Goal: Navigation & Orientation: Find specific page/section

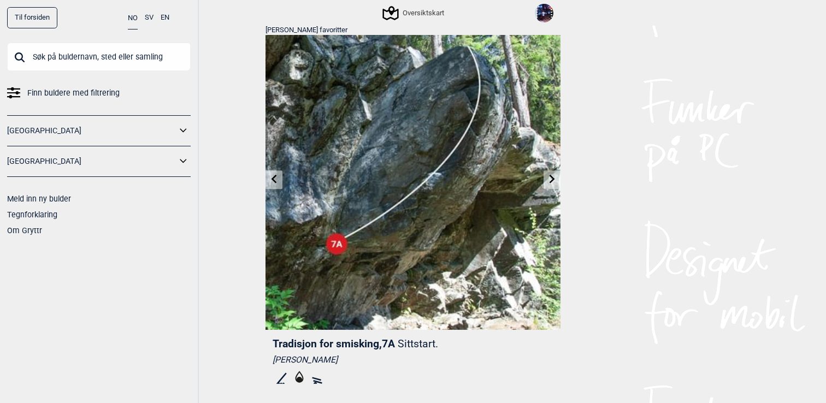
click at [141, 59] on input "text" at bounding box center [99, 57] width 184 height 28
paste input "Beastmaster"
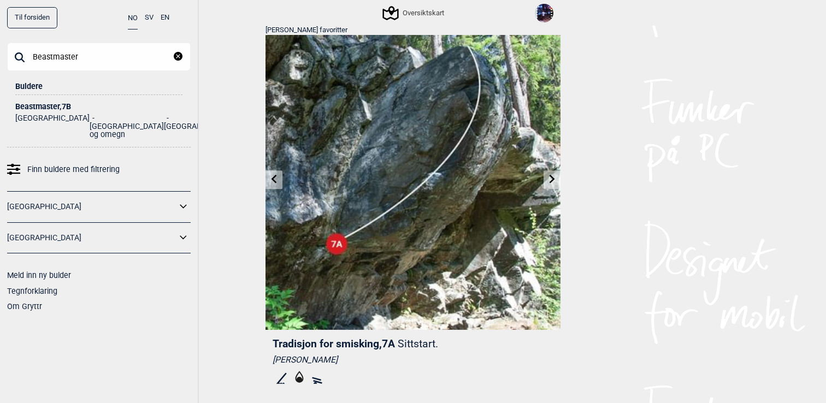
type input "Beastmaster"
click at [42, 108] on div "Beastmaster , 7B" at bounding box center [98, 107] width 167 height 8
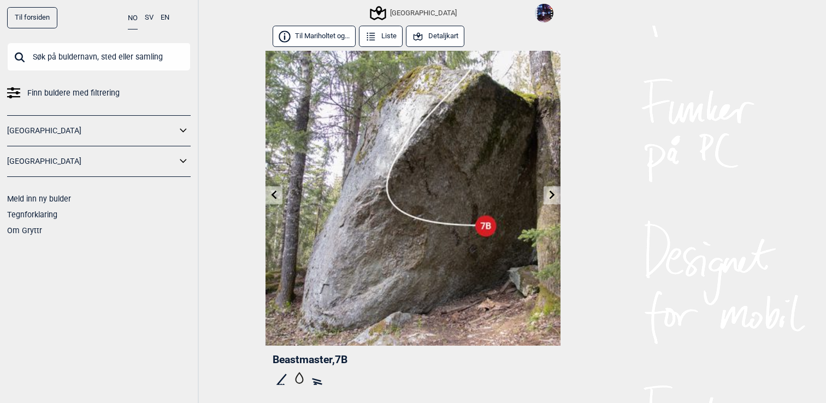
click at [442, 32] on button "Detaljkart" at bounding box center [435, 36] width 58 height 21
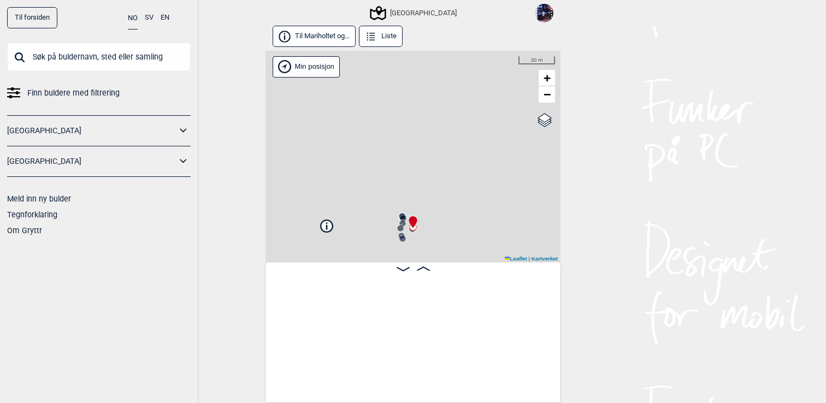
scroll to position [0, 1754]
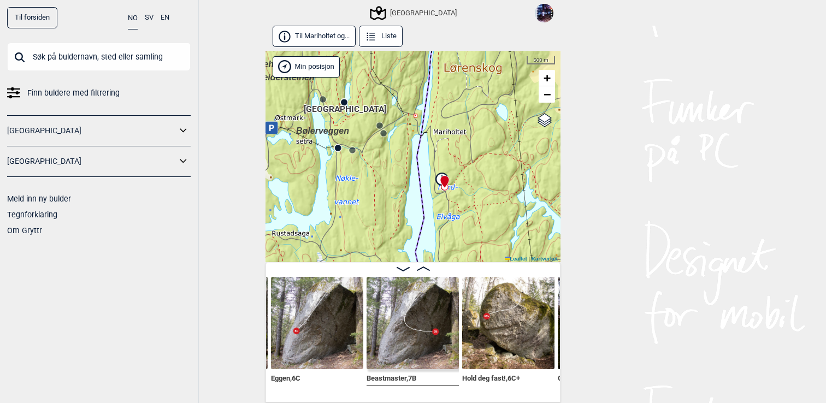
drag, startPoint x: 401, startPoint y: 116, endPoint x: 447, endPoint y: 176, distance: 75.6
click at [447, 176] on div "Speidersteinen Barnehageveggen Cowboyveggen Bølerveggen [GEOGRAPHIC_DATA] Bruke…" at bounding box center [412, 157] width 295 height 212
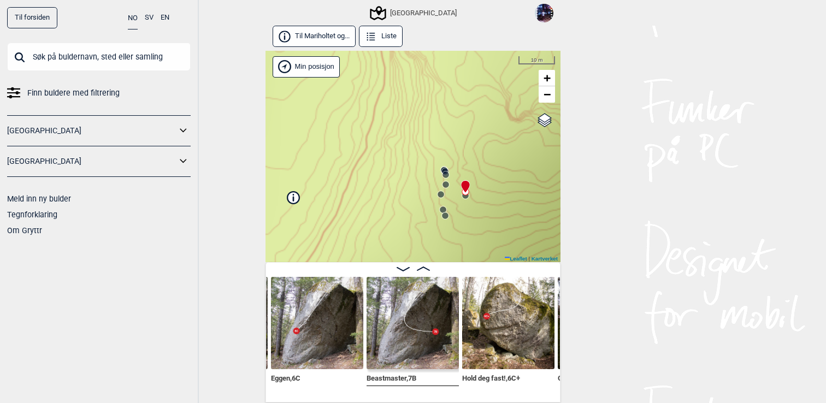
drag, startPoint x: 495, startPoint y: 215, endPoint x: 475, endPoint y: 131, distance: 86.9
click at [476, 131] on div "Speidersteinen Barnehageveggen Cowboyveggen Bølerveggen [GEOGRAPHIC_DATA] Bruke…" at bounding box center [412, 157] width 295 height 212
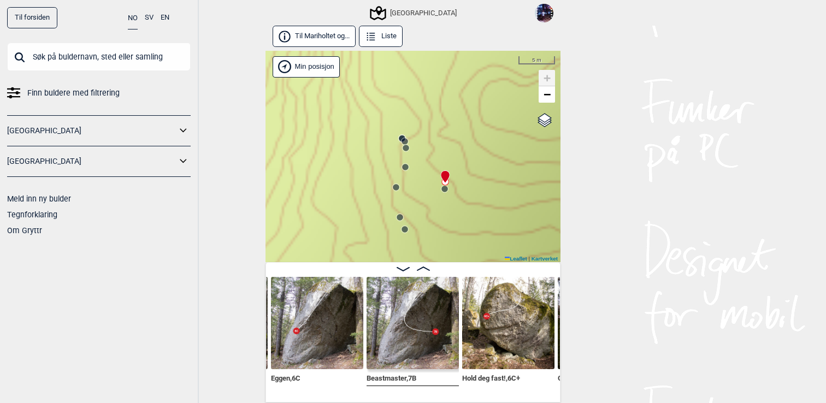
drag, startPoint x: 436, startPoint y: 156, endPoint x: 436, endPoint y: 118, distance: 38.2
click at [436, 118] on div "Speidersteinen Barnehageveggen Cowboyveggen Bølerveggen [GEOGRAPHIC_DATA] Bruke…" at bounding box center [412, 157] width 295 height 212
click at [444, 187] on circle at bounding box center [444, 188] width 7 height 7
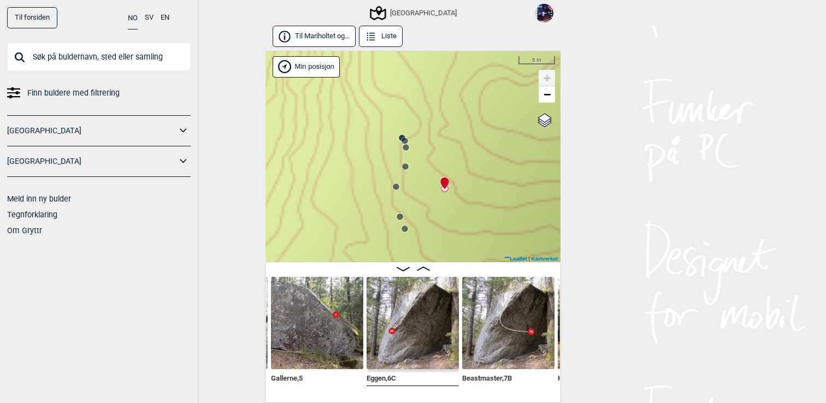
click at [408, 231] on icon at bounding box center [404, 228] width 9 height 9
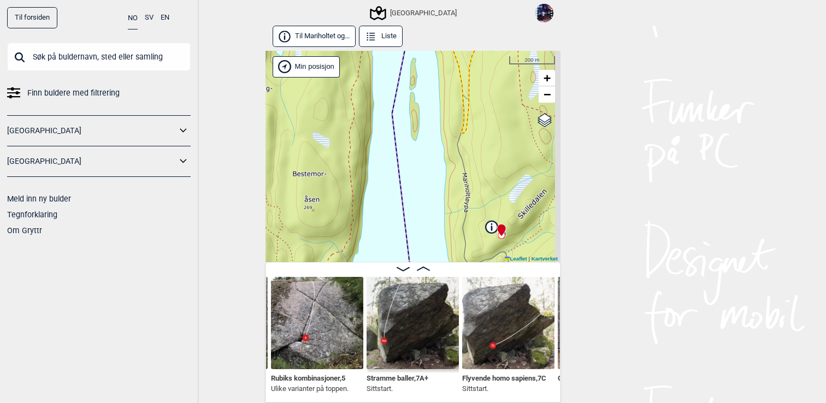
drag, startPoint x: 436, startPoint y: 208, endPoint x: 304, endPoint y: 28, distance: 223.1
click at [304, 29] on div "Til Mariholtet og... Liste Speidersteinen Barnehageveggen Cowboyveggen Bølerveg…" at bounding box center [412, 214] width 295 height 377
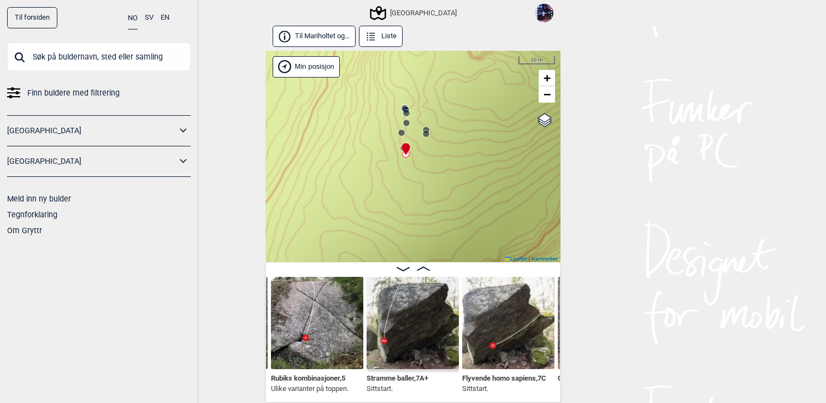
drag, startPoint x: 450, startPoint y: 141, endPoint x: 446, endPoint y: 245, distance: 103.9
click at [446, 245] on div "Speidersteinen Barnehageveggen Cowboyveggen Bølerveggen [GEOGRAPHIC_DATA] Bruke…" at bounding box center [412, 157] width 295 height 212
click at [406, 110] on circle at bounding box center [406, 113] width 7 height 7
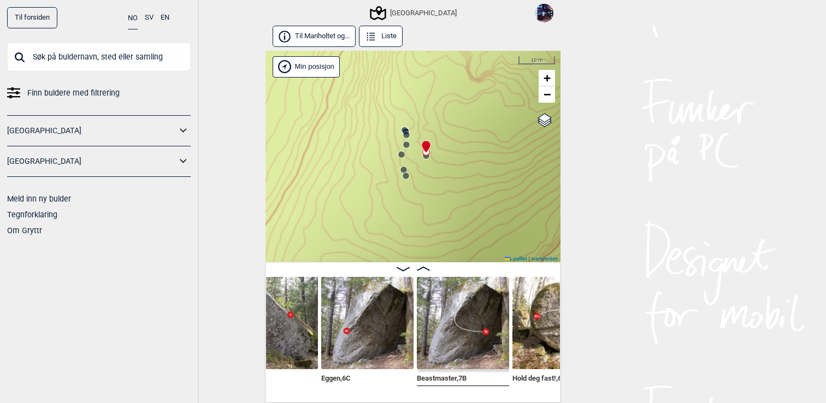
scroll to position [0, 1621]
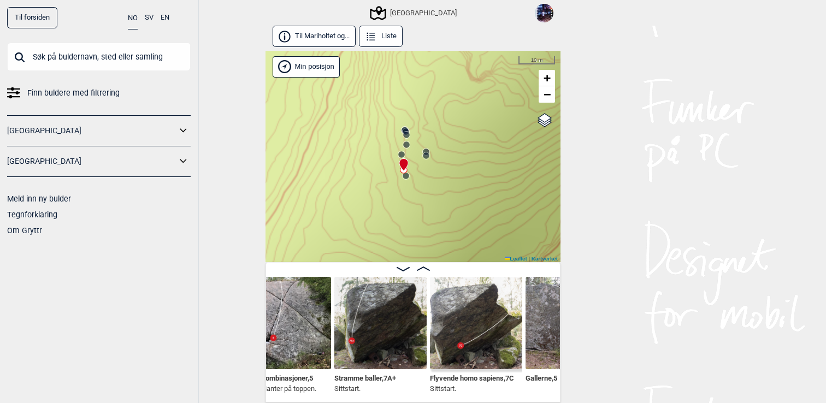
scroll to position [0, 1416]
